Goal: Information Seeking & Learning: Learn about a topic

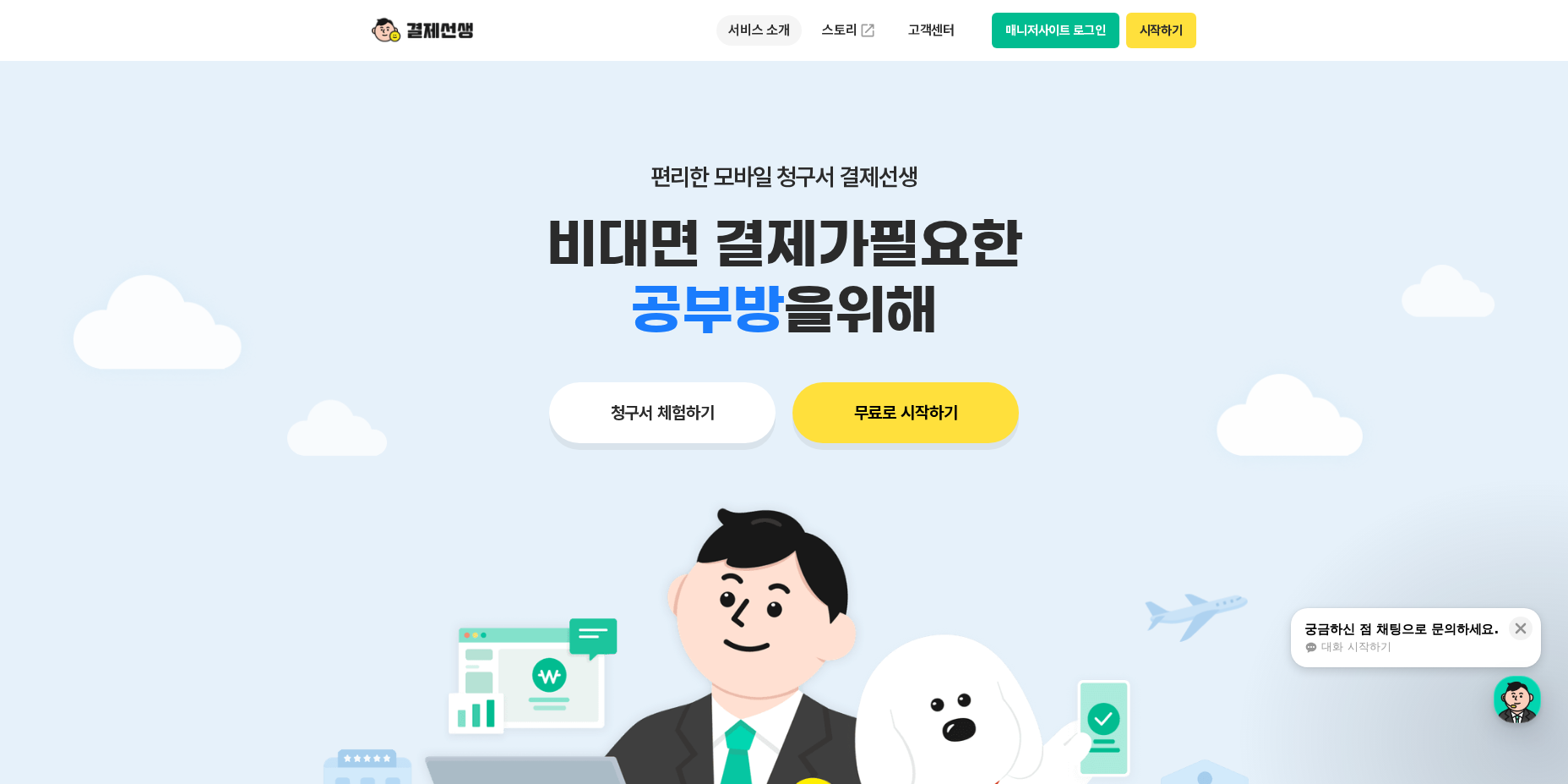
click at [780, 18] on p "서비스 소개" at bounding box center [759, 30] width 86 height 30
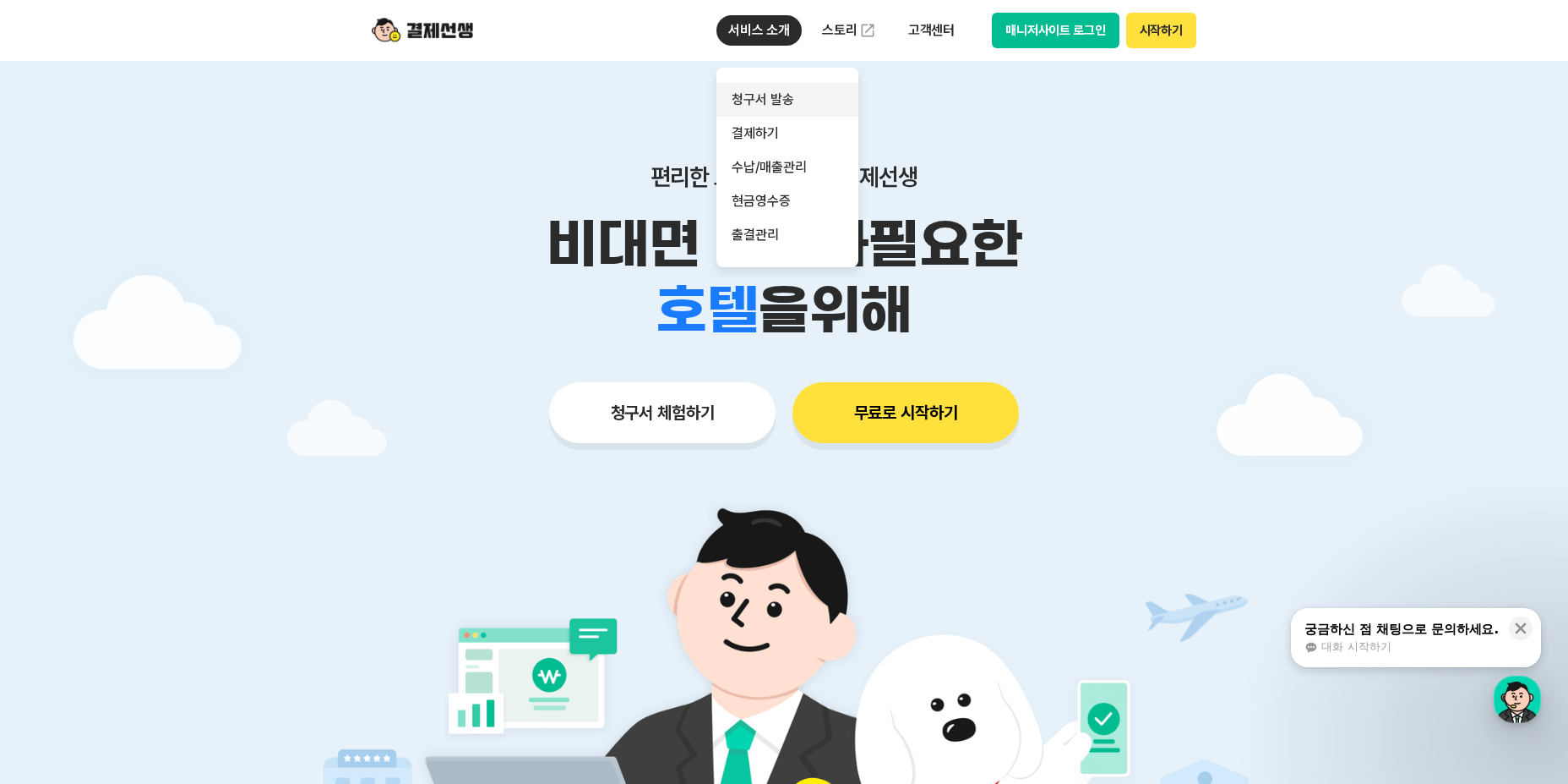
click at [775, 95] on link "청구서 발송" at bounding box center [787, 99] width 142 height 34
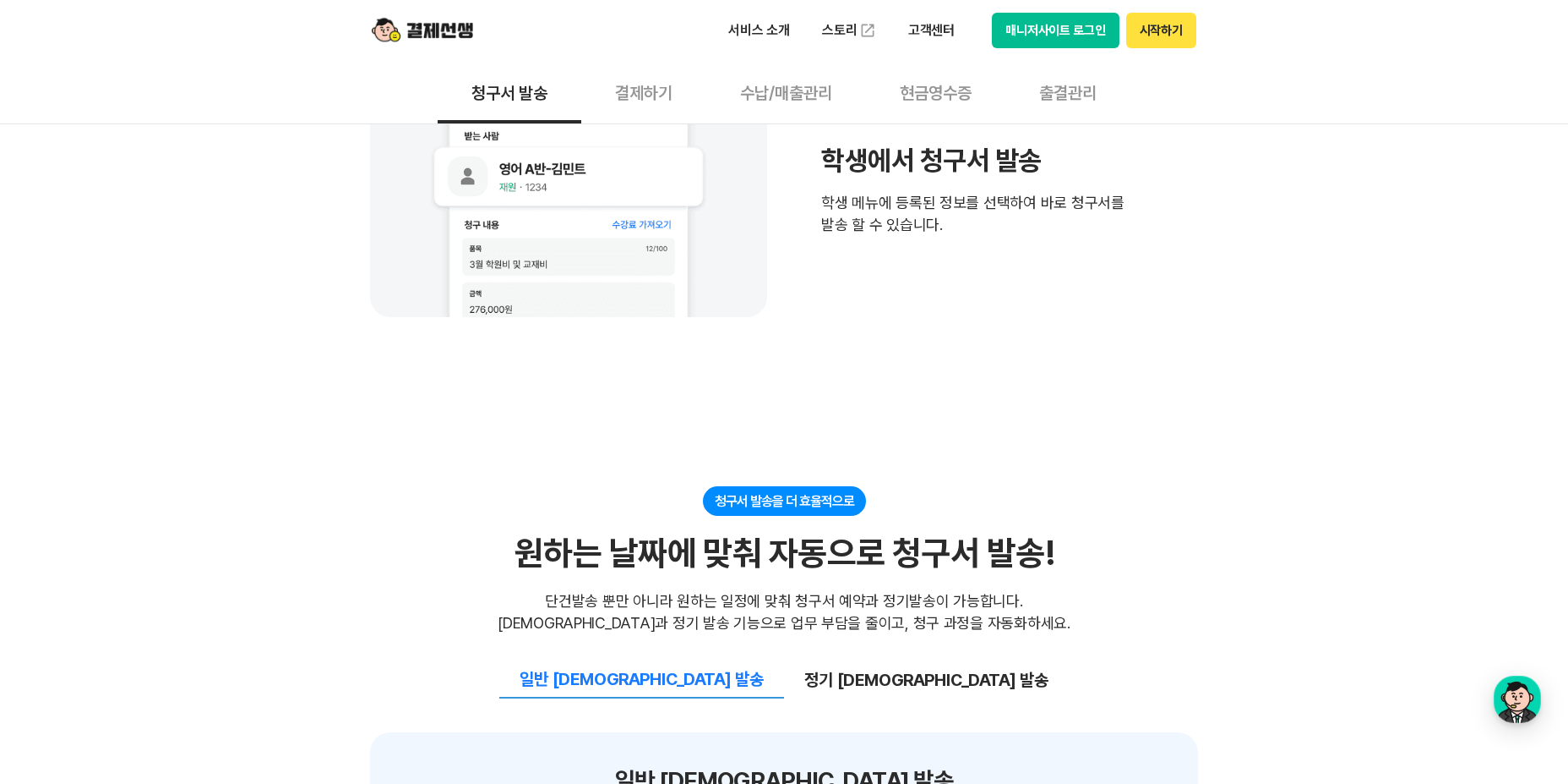
scroll to position [1353, 0]
click at [939, 94] on button "현금영수증" at bounding box center [936, 92] width 140 height 63
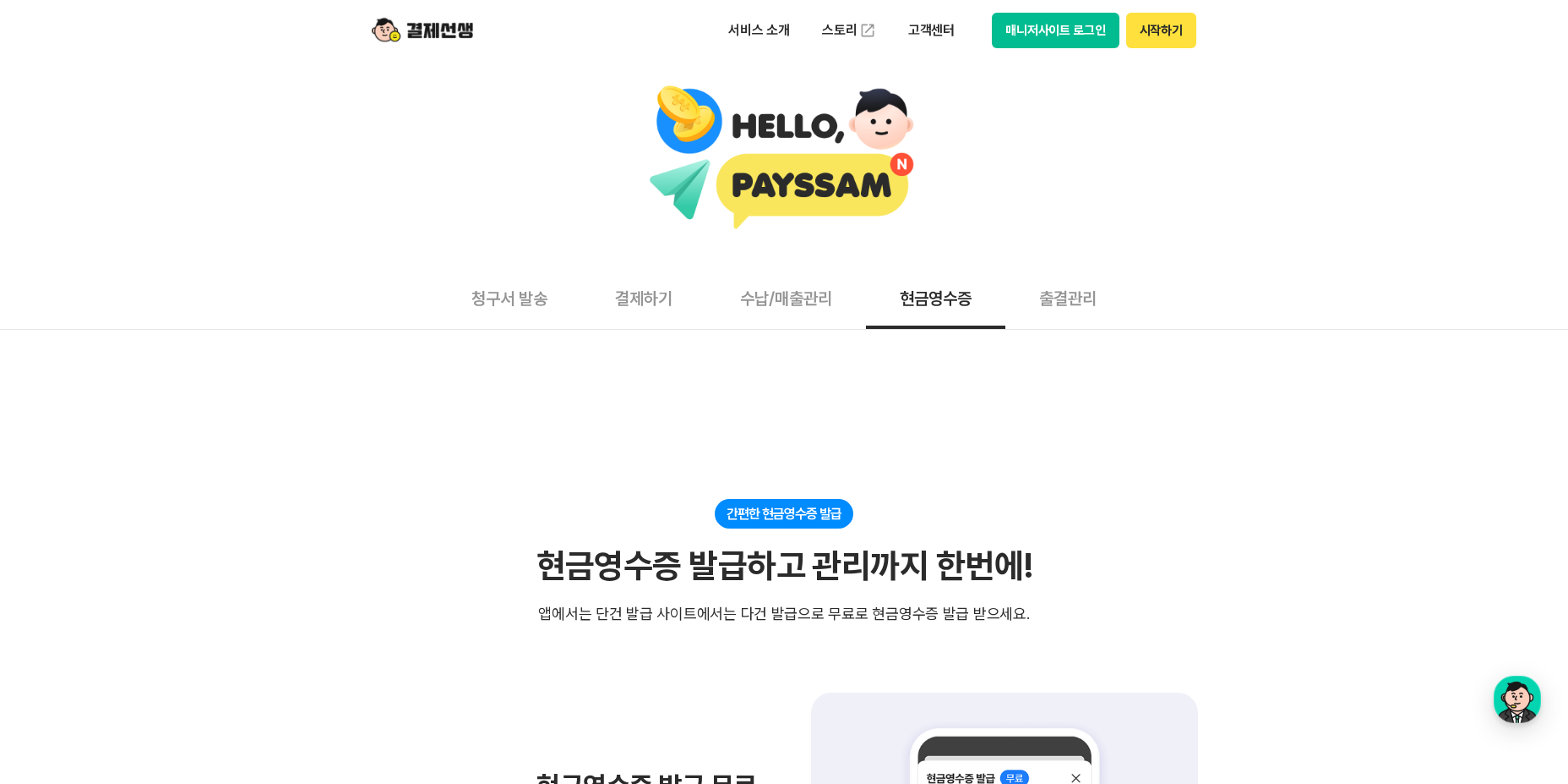
click at [781, 302] on button "수납/매출관리" at bounding box center [786, 297] width 160 height 63
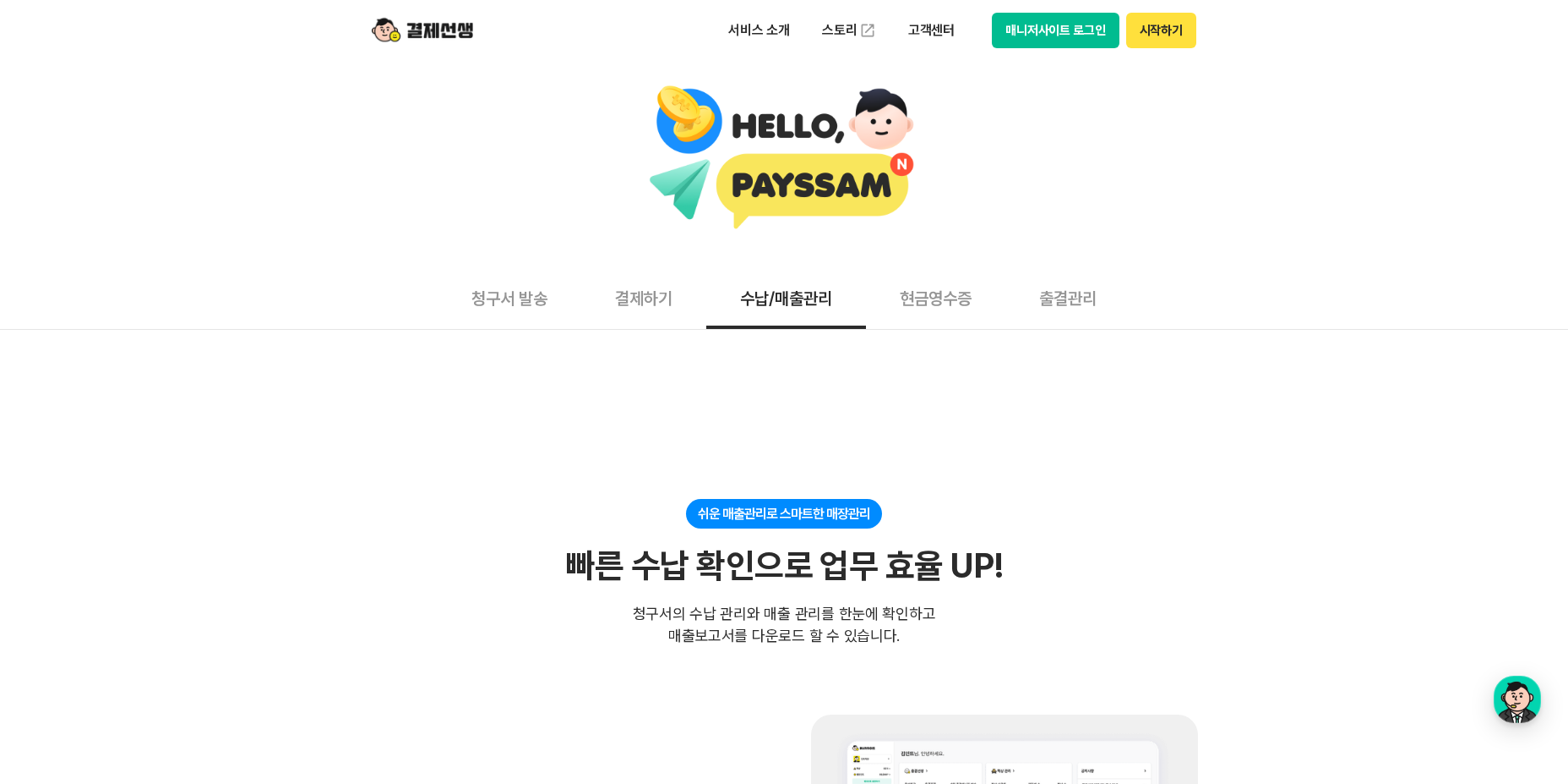
click at [934, 300] on button "현금영수증" at bounding box center [936, 297] width 140 height 63
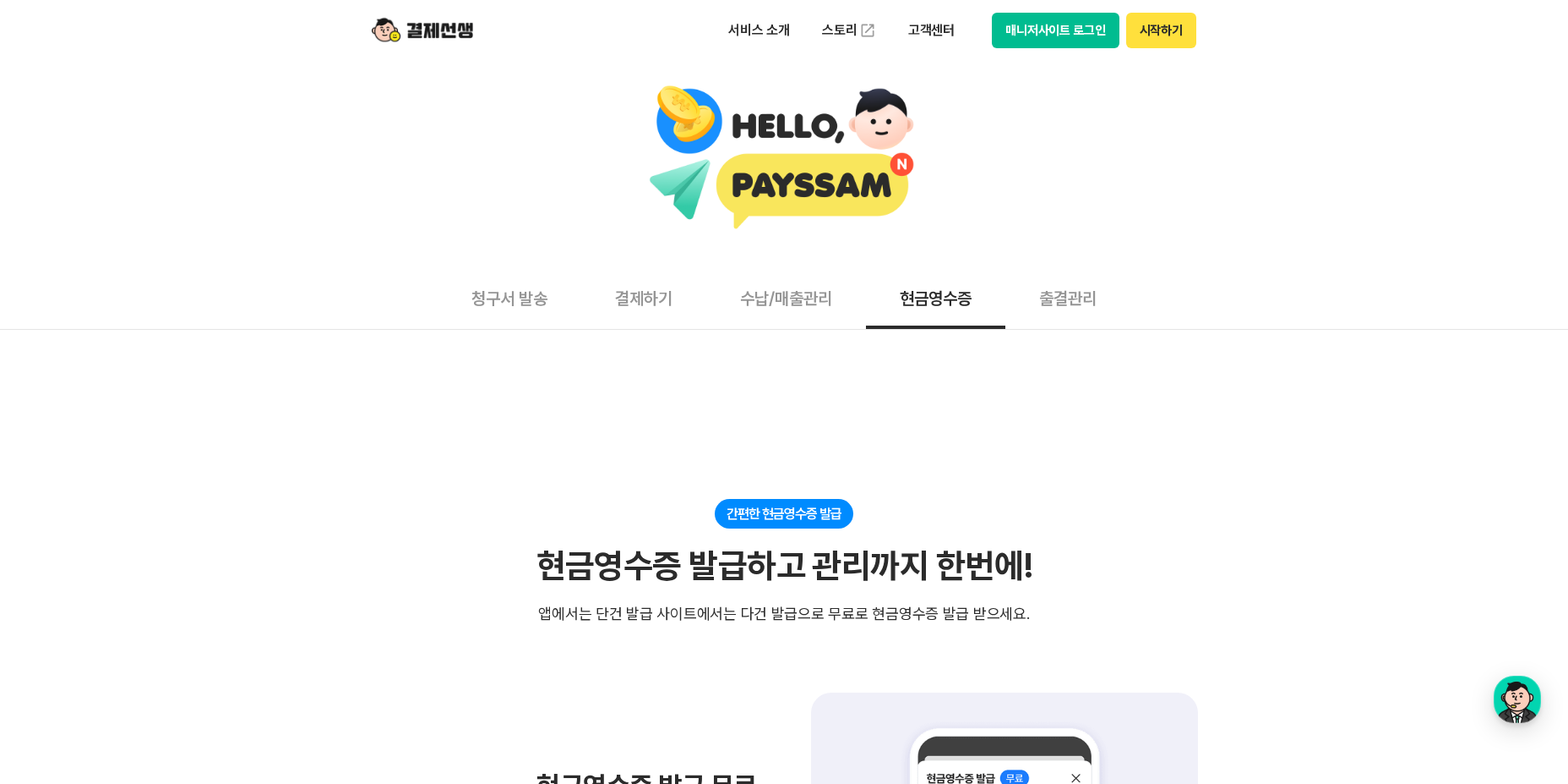
click at [436, 19] on img at bounding box center [422, 30] width 101 height 32
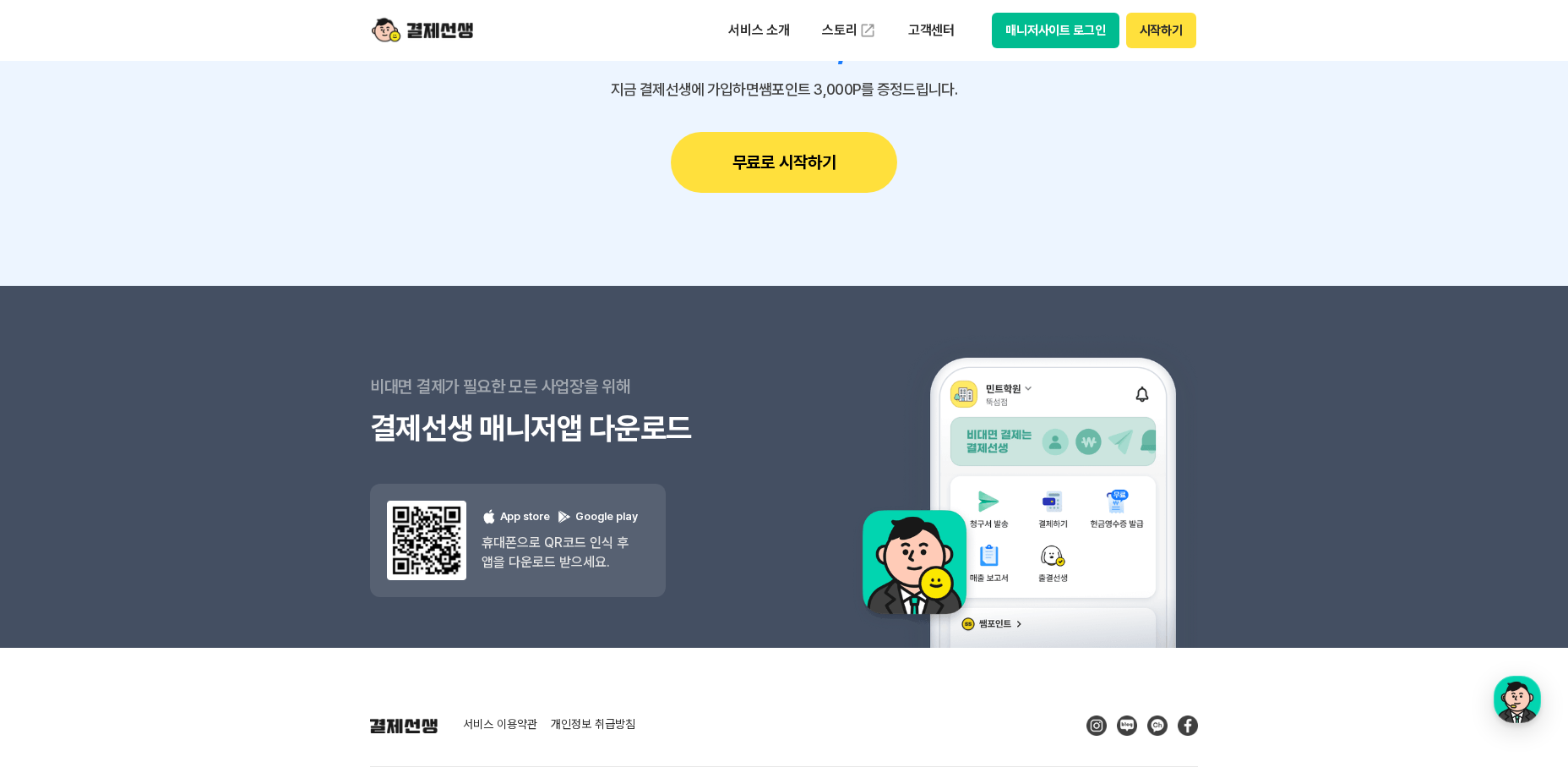
scroll to position [15134, 0]
